Goal: Register for event/course

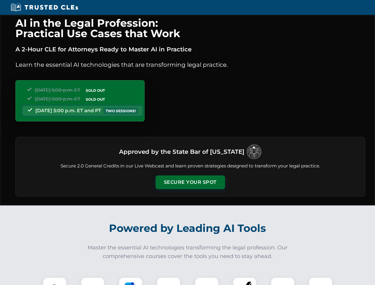
click at [190, 183] on button "Secure Your Spot" at bounding box center [191, 183] width 70 height 14
click at [55, 282] on img at bounding box center [54, 289] width 17 height 17
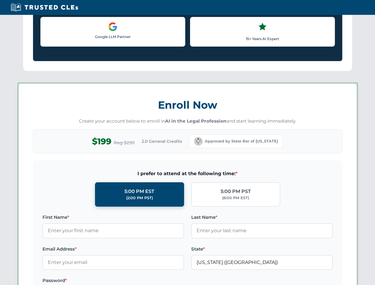
click at [131, 282] on label "Password *" at bounding box center [114, 280] width 142 height 7
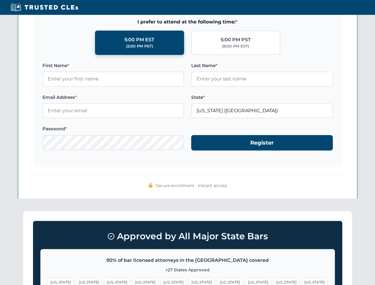
click at [274, 282] on span "[US_STATE]" at bounding box center [287, 282] width 26 height 9
